Goal: Information Seeking & Learning: Check status

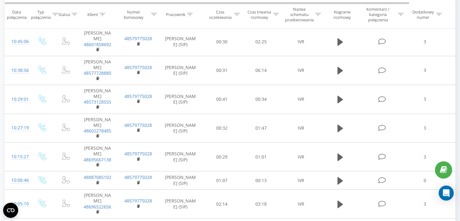
scroll to position [549, 0]
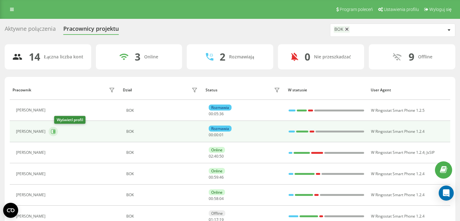
click at [55, 132] on icon at bounding box center [54, 131] width 2 height 3
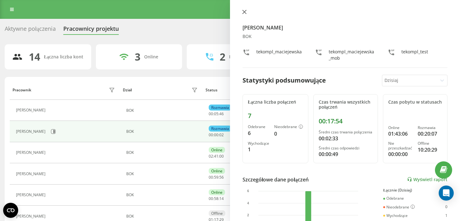
click at [245, 13] on icon at bounding box center [244, 12] width 4 height 4
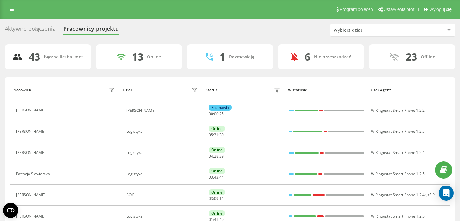
click at [353, 29] on div "Wybierz dział" at bounding box center [371, 30] width 75 height 5
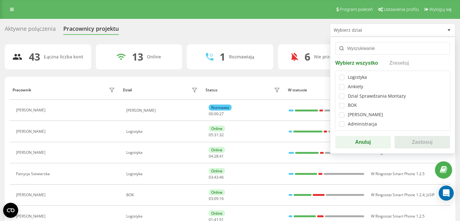
click at [337, 106] on div "Logistyka Ankiety Dzial Sprawdzania Montazy BOK Dzia Handlowy Administracja" at bounding box center [392, 101] width 115 height 60
click at [343, 103] on label at bounding box center [341, 103] width 5 height 0
checkbox input "true"
click at [425, 143] on button "Zastosuj" at bounding box center [422, 142] width 55 height 13
